Goal: Task Accomplishment & Management: Manage account settings

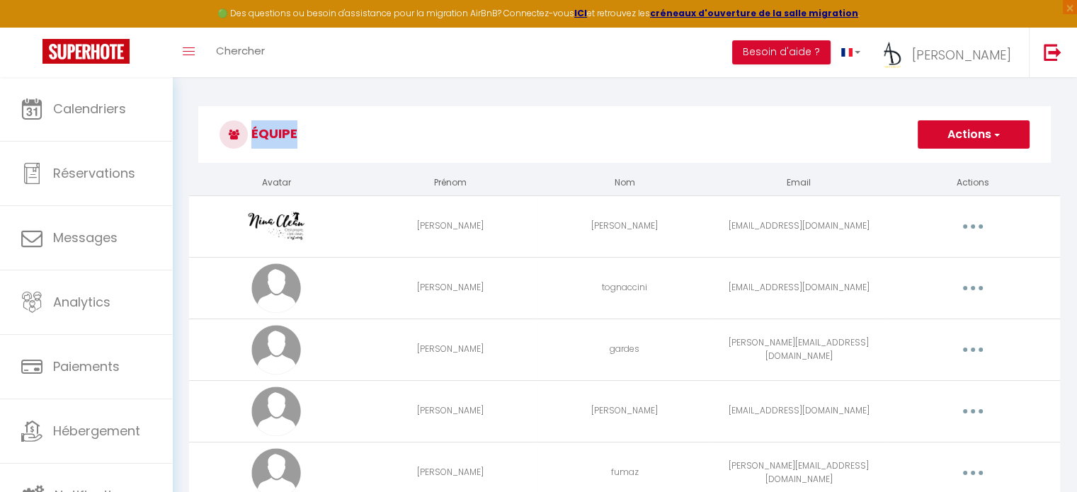
drag, startPoint x: 238, startPoint y: 135, endPoint x: 327, endPoint y: 128, distance: 89.4
click at [358, 137] on h3 "Équipe" at bounding box center [624, 134] width 852 height 57
click at [326, 125] on h3 "Équipe" at bounding box center [624, 134] width 852 height 57
click at [350, 175] on th "Avatar" at bounding box center [276, 183] width 174 height 25
drag, startPoint x: 347, startPoint y: 193, endPoint x: 1008, endPoint y: 174, distance: 661.5
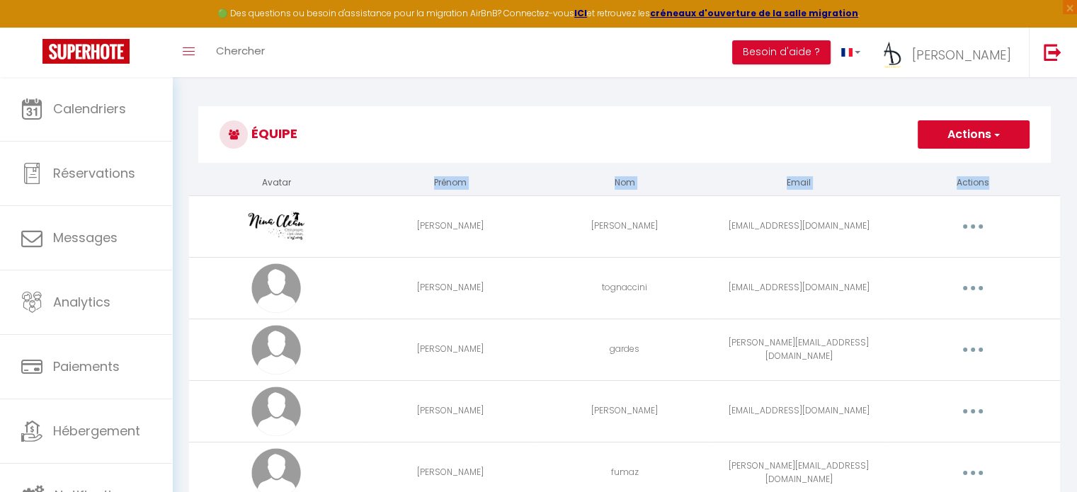
click at [1003, 181] on tr "Avatar Prénom Nom Email Actions" at bounding box center [624, 183] width 871 height 25
click at [1009, 173] on th "Actions" at bounding box center [973, 183] width 174 height 25
click at [555, 183] on th "Nom" at bounding box center [624, 183] width 174 height 25
click at [409, 217] on td "[PERSON_NAME]" at bounding box center [450, 226] width 174 height 62
drag, startPoint x: 414, startPoint y: 176, endPoint x: 566, endPoint y: 176, distance: 152.2
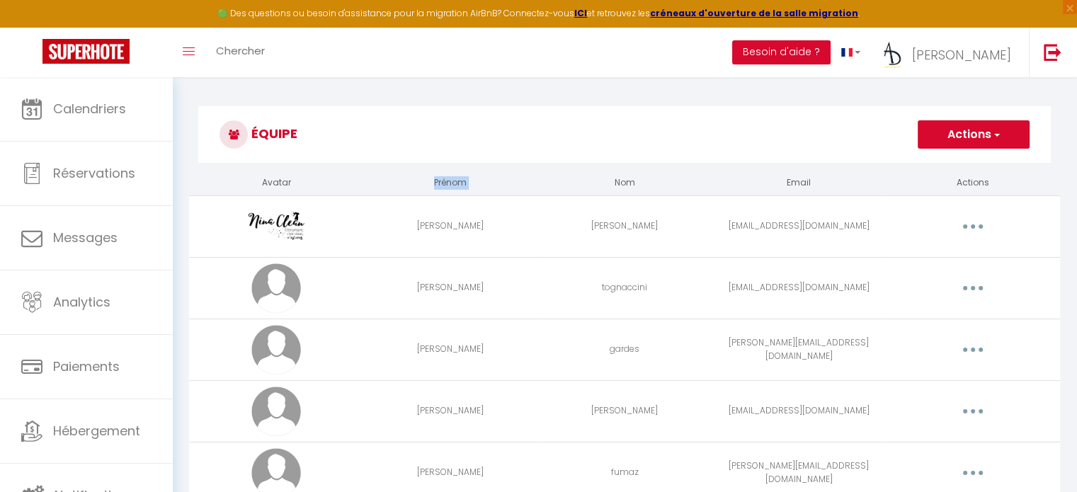
click at [566, 176] on tr "Avatar Prénom Nom Email Actions" at bounding box center [624, 183] width 871 height 25
click at [569, 176] on th "Nom" at bounding box center [624, 183] width 174 height 25
click at [390, 224] on td "[PERSON_NAME]" at bounding box center [450, 226] width 174 height 62
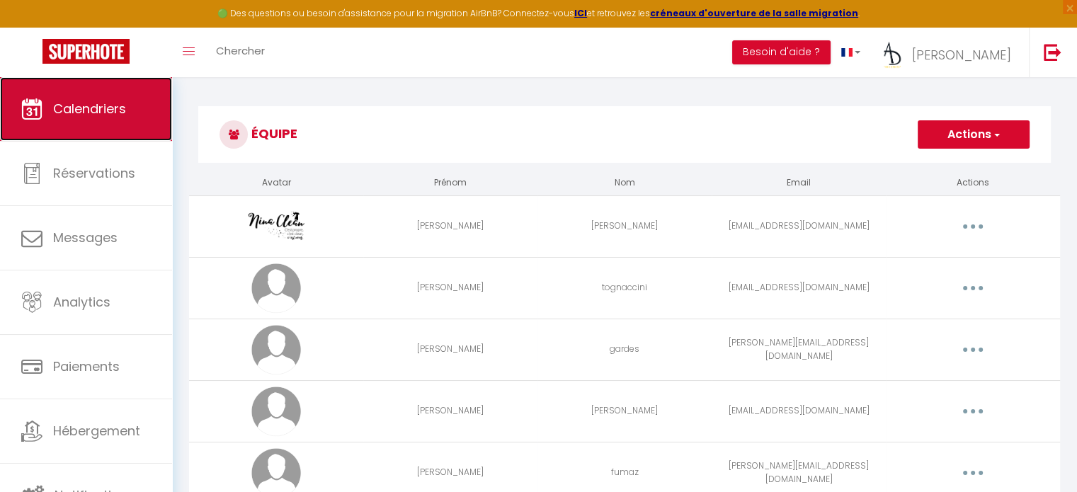
click at [99, 84] on link "Calendriers" at bounding box center [86, 109] width 172 height 64
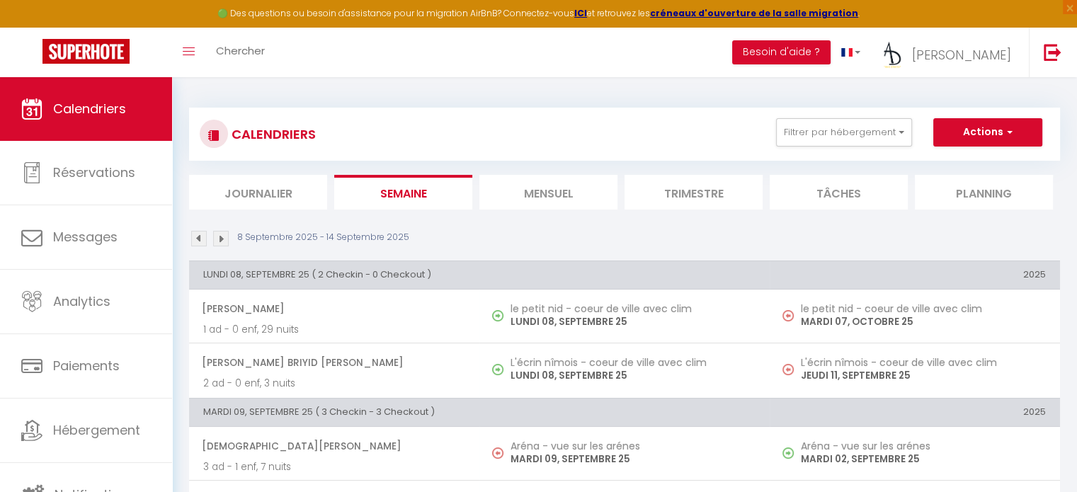
click at [525, 189] on li "Mensuel" at bounding box center [548, 192] width 138 height 35
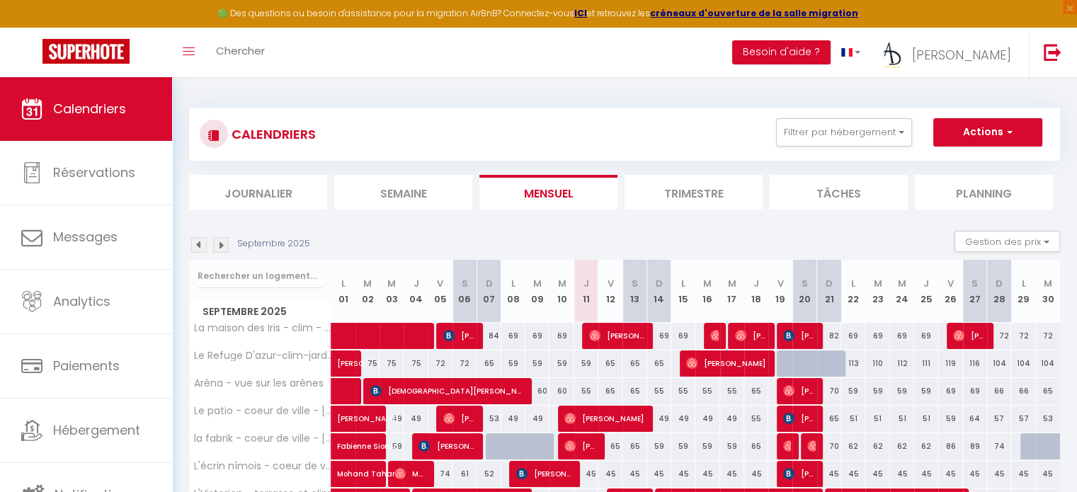
scroll to position [382, 0]
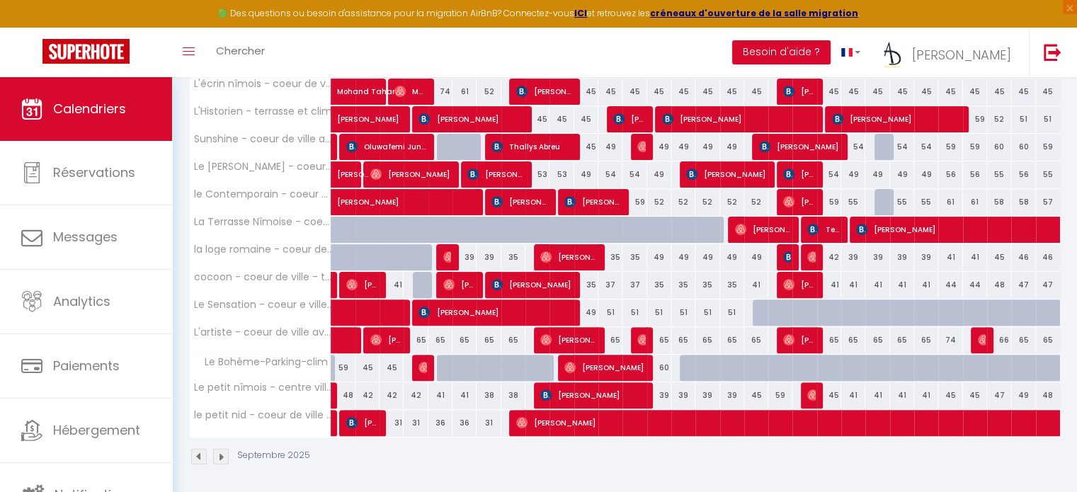
click at [584, 286] on div "Septembre 2025 L 01 M 02 M 03 J 04 V 05 S 06 D 07 L 08 M 09 M 10 J 11 V 12 S 13…" at bounding box center [624, 158] width 871 height 560
click at [561, 171] on div "53" at bounding box center [561, 174] width 24 height 26
type input "53"
type input "Mer 10 Septembre 2025"
type input "Jeu 11 Septembre 2025"
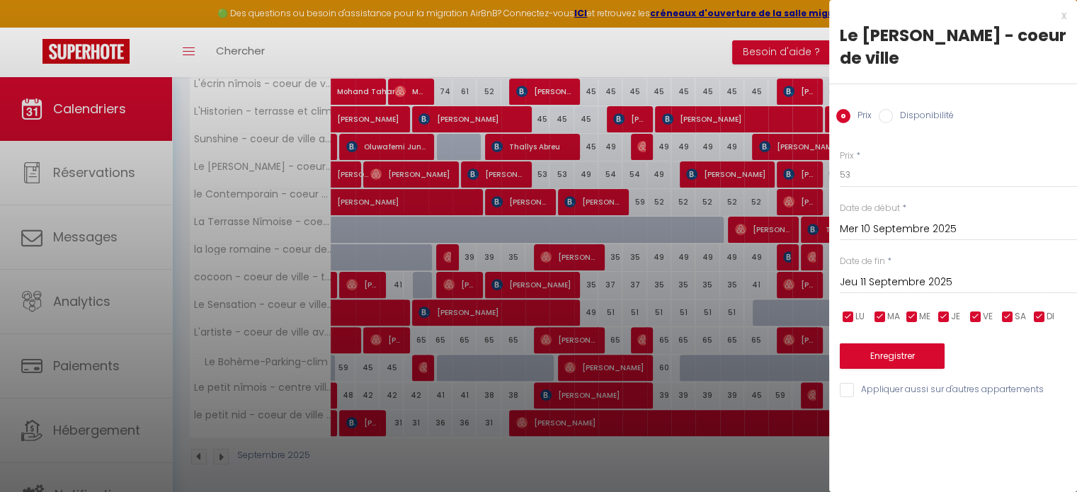
click at [575, 25] on div at bounding box center [538, 246] width 1077 height 492
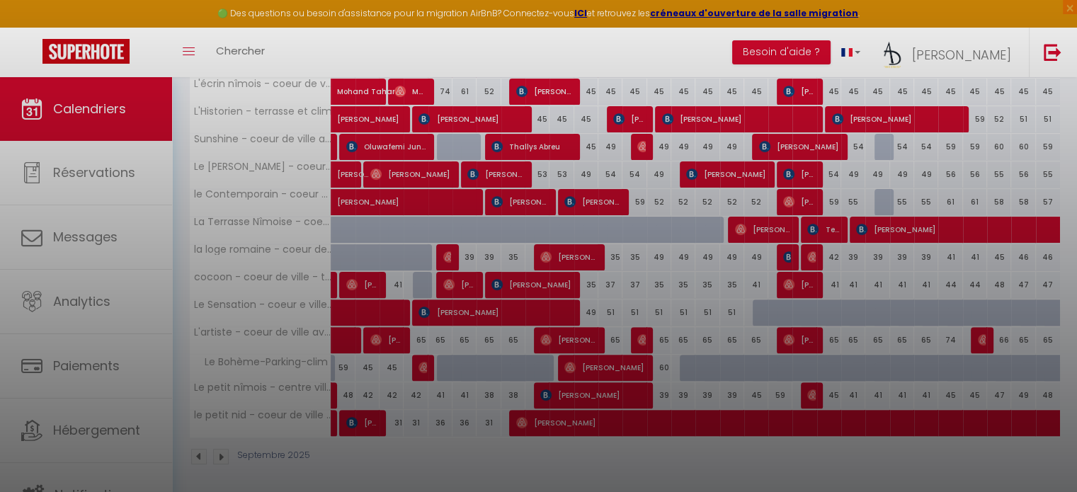
click at [724, 39] on div at bounding box center [538, 246] width 1077 height 492
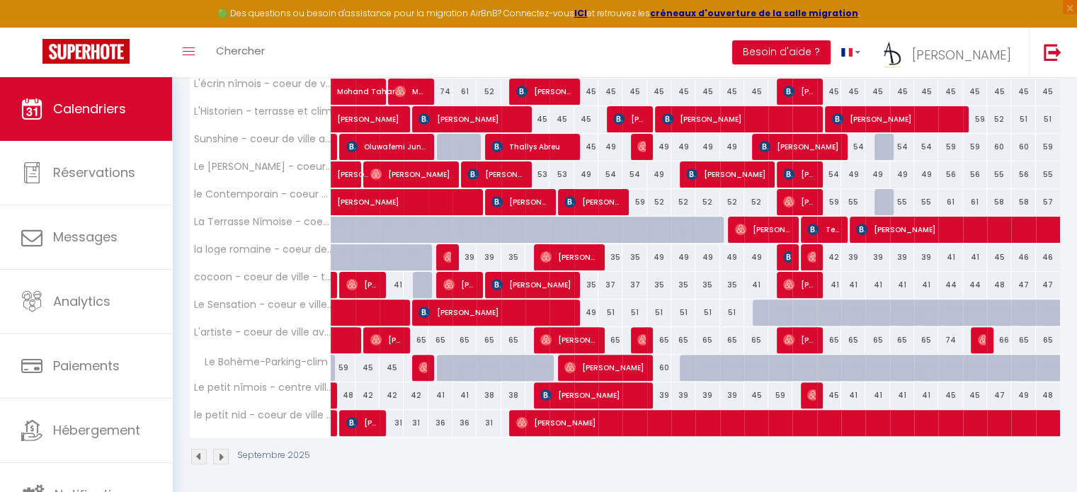
drag, startPoint x: 59, startPoint y: 17, endPoint x: 198, endPoint y: 5, distance: 139.3
click at [198, 5] on div "🟢 Des questions ou besoin d'assistance pour la migration AirBnB? Connectez-vous…" at bounding box center [538, 14] width 1077 height 28
